Goal: Navigation & Orientation: Find specific page/section

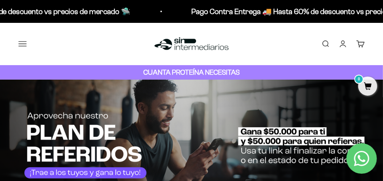
click at [21, 48] on button "Menú" at bounding box center [22, 44] width 8 height 8
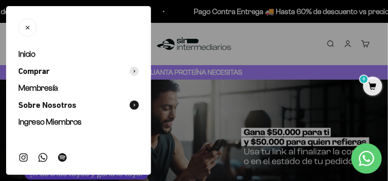
click at [59, 108] on span "Sobre Nosotros" at bounding box center [47, 105] width 58 height 11
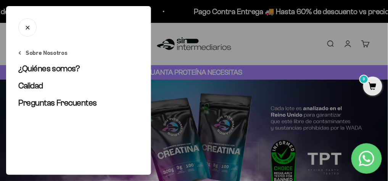
click at [27, 27] on icon "Cerrar" at bounding box center [27, 27] width 3 height 3
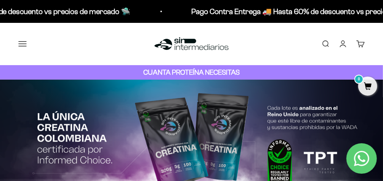
click at [20, 44] on button "Menú" at bounding box center [22, 44] width 8 height 8
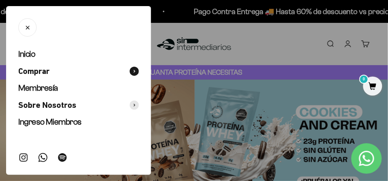
click at [52, 74] on button "Comprar" at bounding box center [78, 71] width 121 height 11
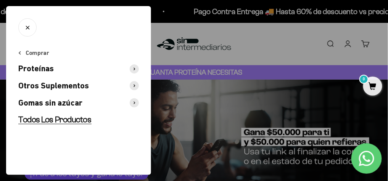
click at [54, 122] on span "Todos Los Productos" at bounding box center [54, 120] width 73 height 10
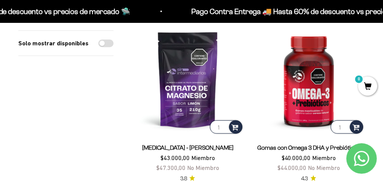
scroll to position [281, 0]
